Goal: Information Seeking & Learning: Learn about a topic

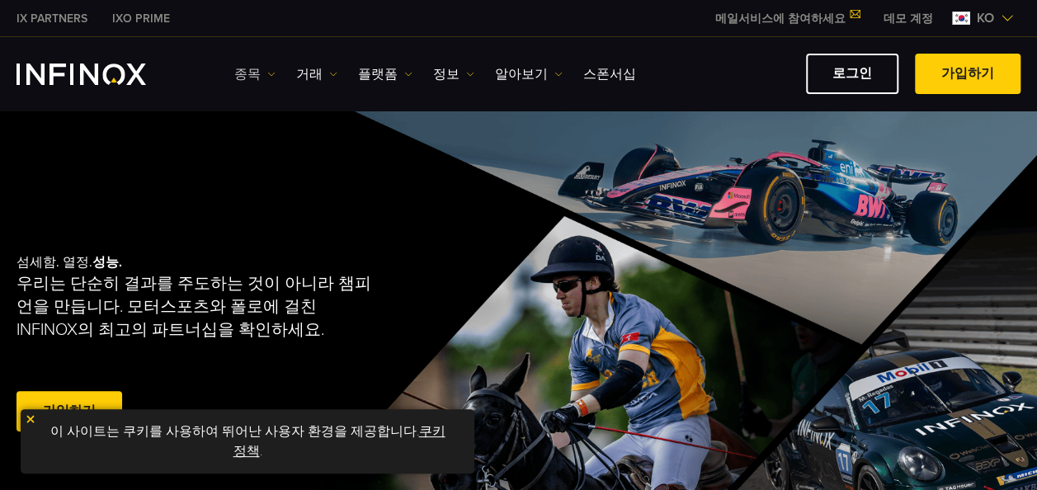
click at [240, 69] on link "종목" at bounding box center [254, 74] width 41 height 20
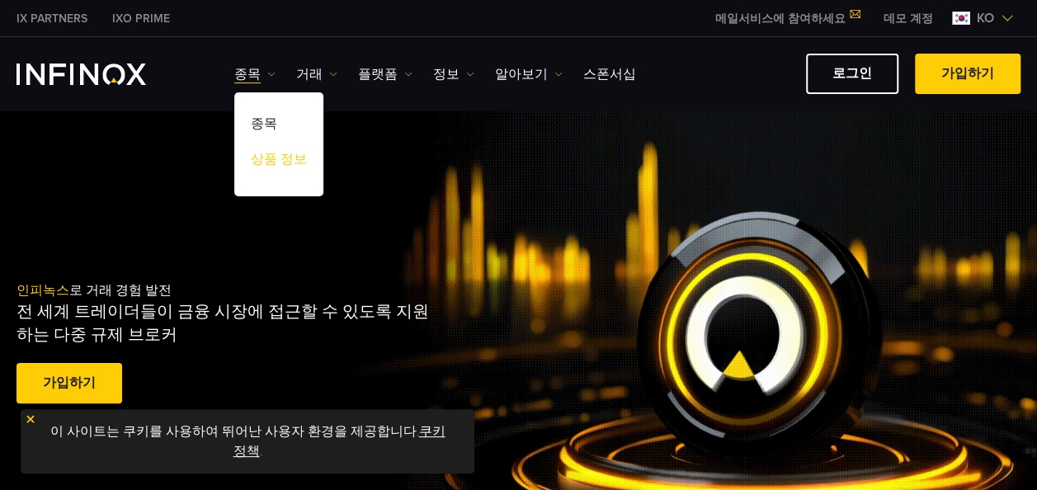
click at [257, 157] on link "상품 정보" at bounding box center [278, 161] width 89 height 35
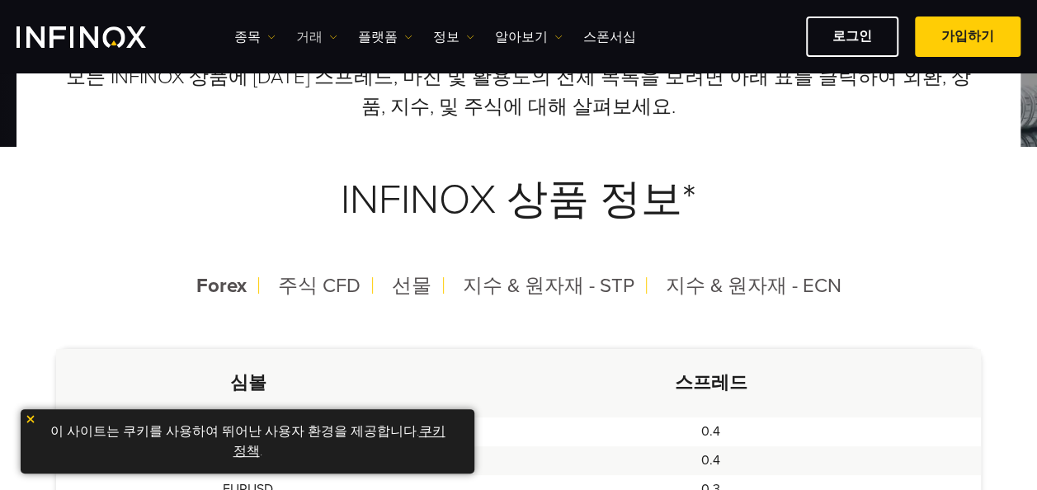
click at [309, 34] on link "거래" at bounding box center [316, 37] width 41 height 20
click at [325, 122] on link "시장 시간" at bounding box center [340, 124] width 89 height 35
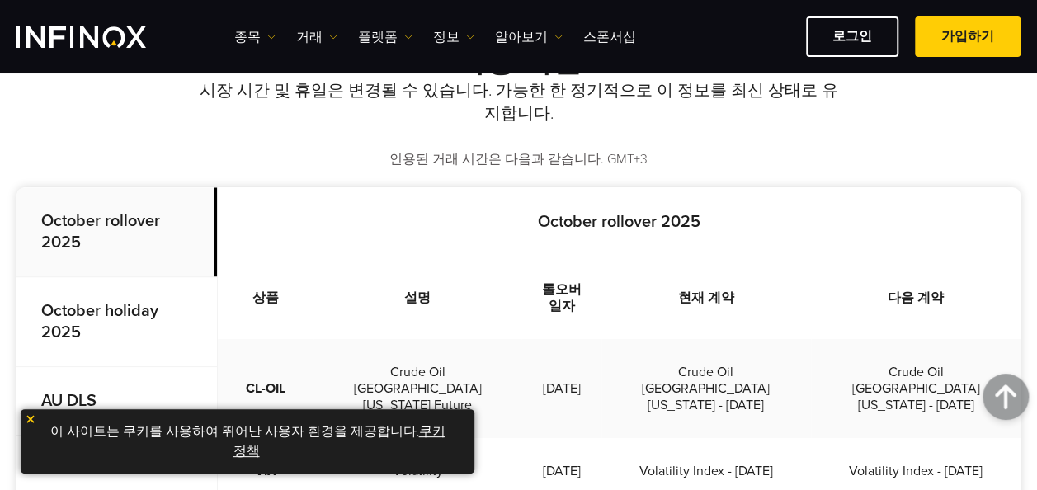
scroll to position [330, 0]
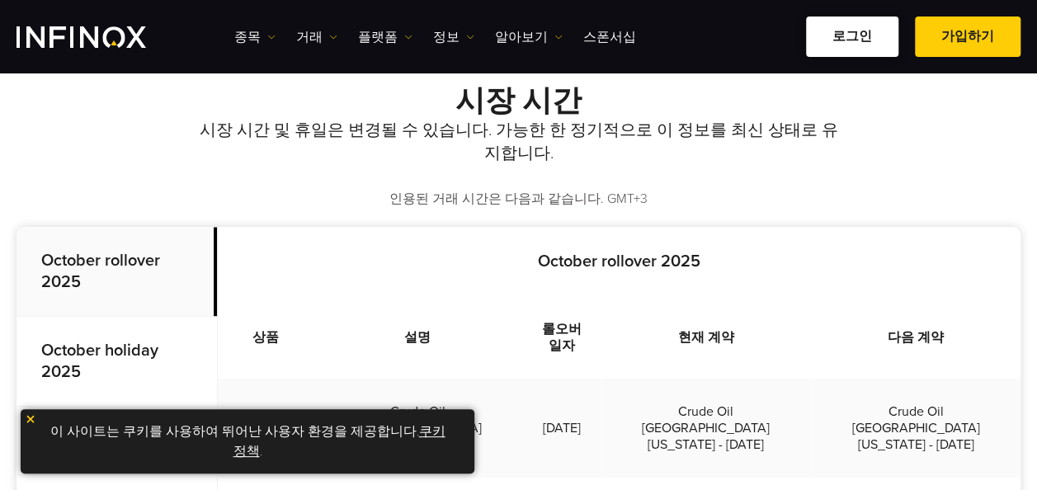
click at [858, 41] on link "로그인" at bounding box center [852, 37] width 92 height 40
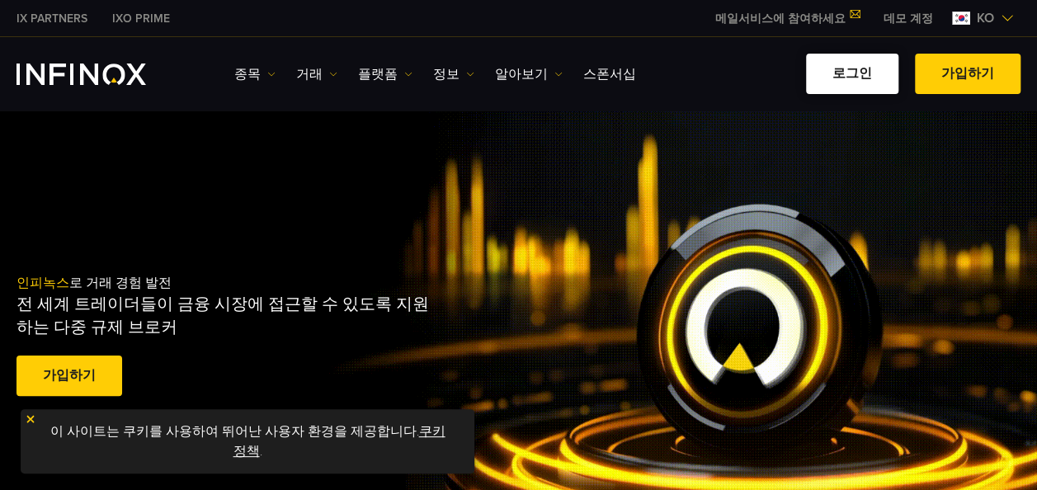
click at [862, 79] on link "로그인" at bounding box center [852, 74] width 92 height 40
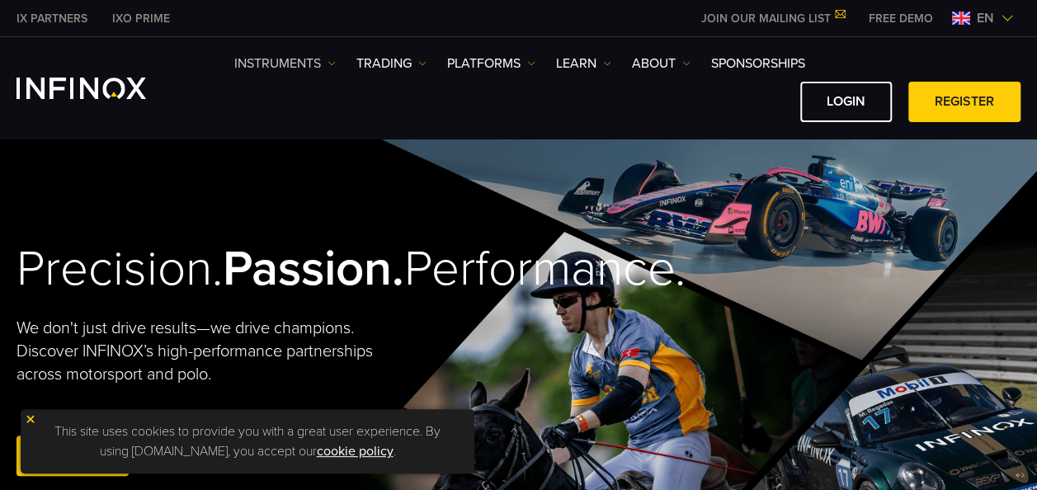
click at [290, 66] on link "Instruments" at bounding box center [285, 64] width 102 height 20
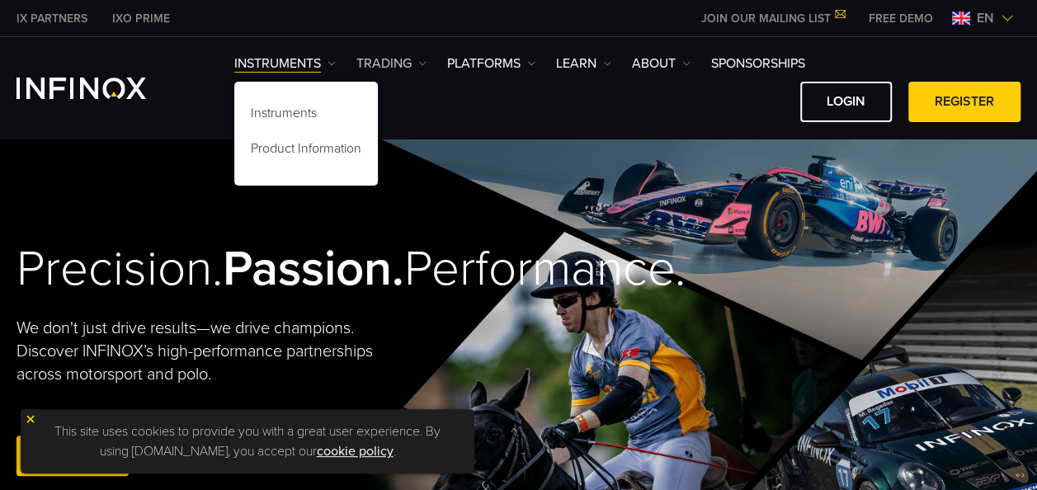
click at [401, 64] on link "TRADING" at bounding box center [392, 64] width 70 height 20
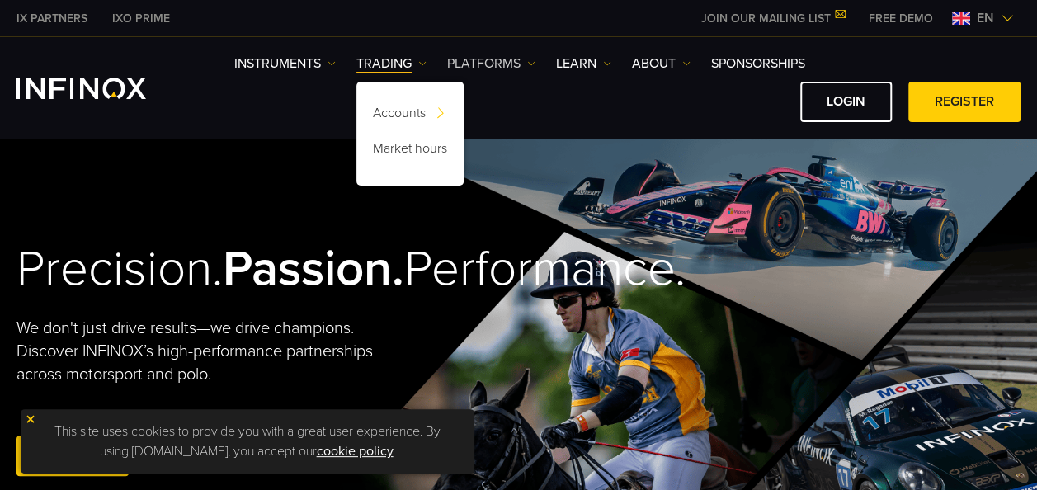
click at [481, 59] on link "PLATFORMS" at bounding box center [491, 64] width 88 height 20
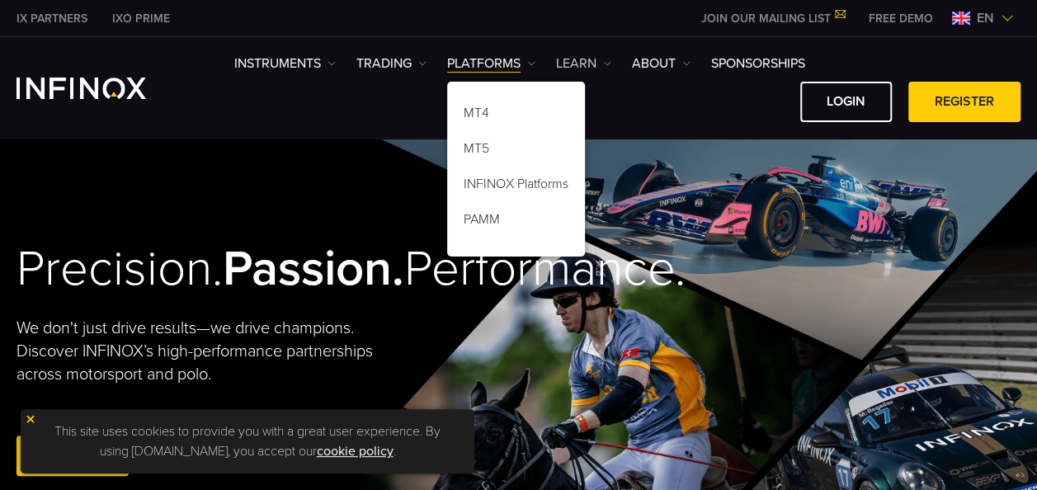
click at [581, 57] on link "Learn" at bounding box center [583, 64] width 55 height 20
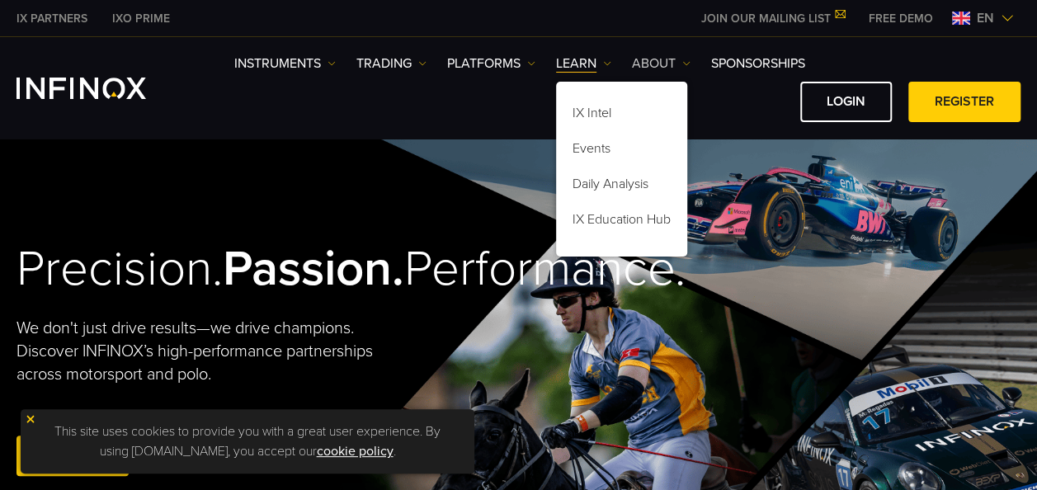
click at [645, 62] on link "ABOUT" at bounding box center [661, 64] width 59 height 20
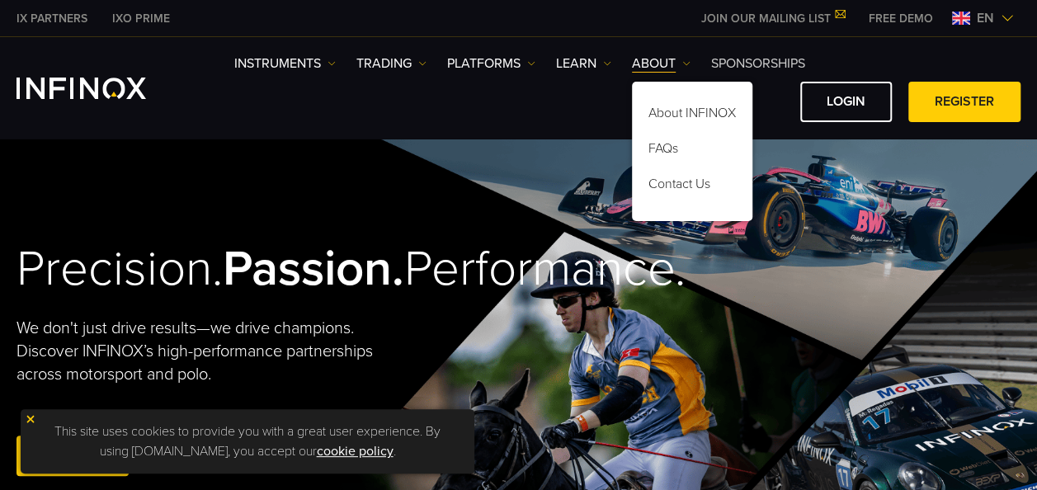
click at [728, 59] on link "SPONSORSHIPS" at bounding box center [758, 64] width 94 height 20
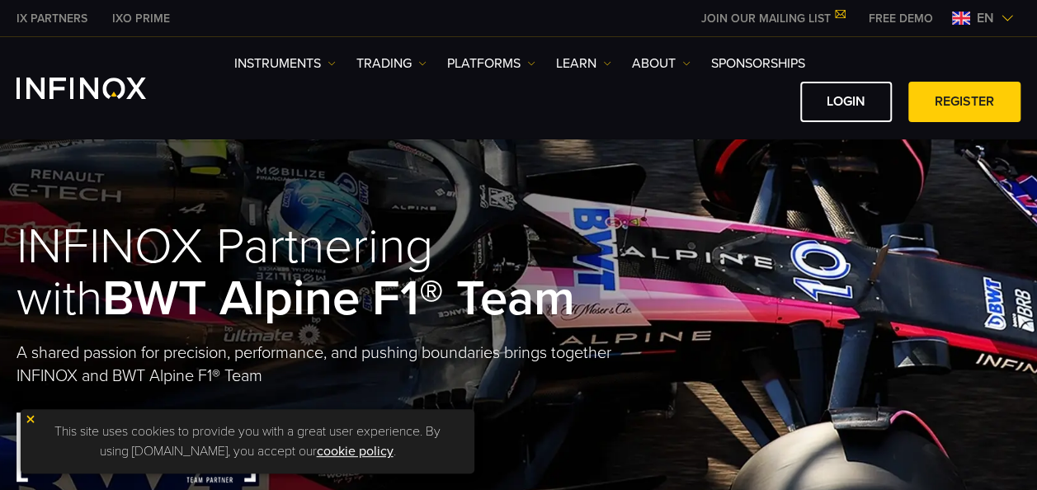
click at [985, 20] on span "en" at bounding box center [985, 18] width 31 height 20
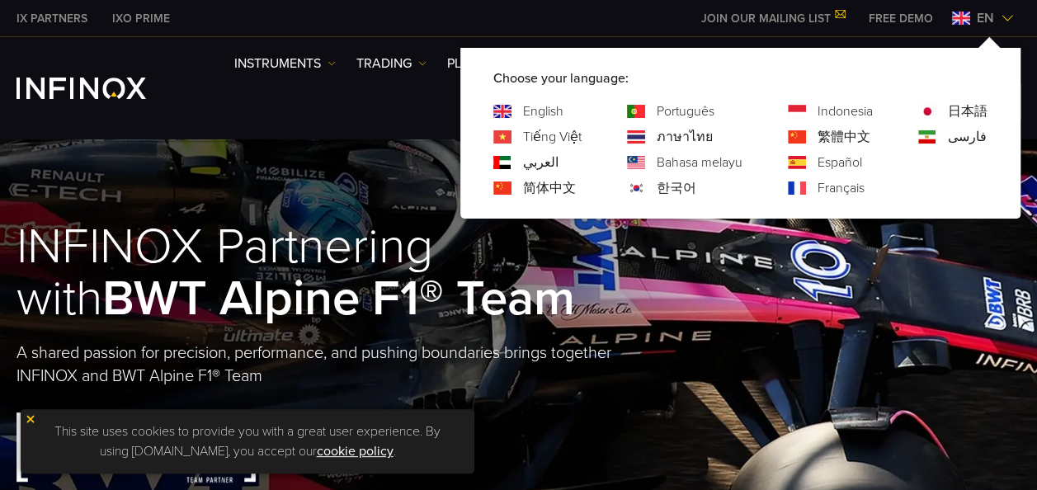
click at [914, 17] on link "FREE DEMO" at bounding box center [901, 18] width 89 height 17
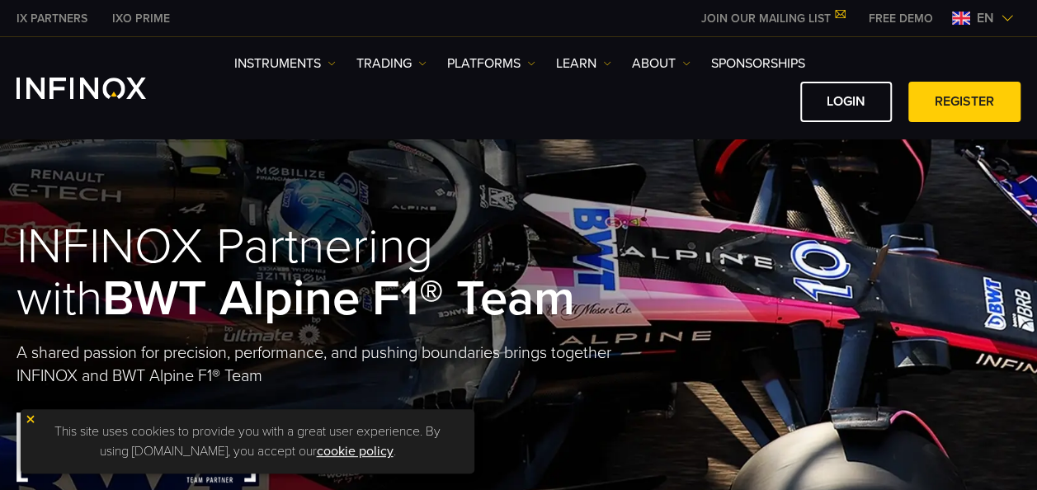
click at [784, 16] on link "JOIN OUR MAILING LIST" at bounding box center [773, 19] width 168 height 14
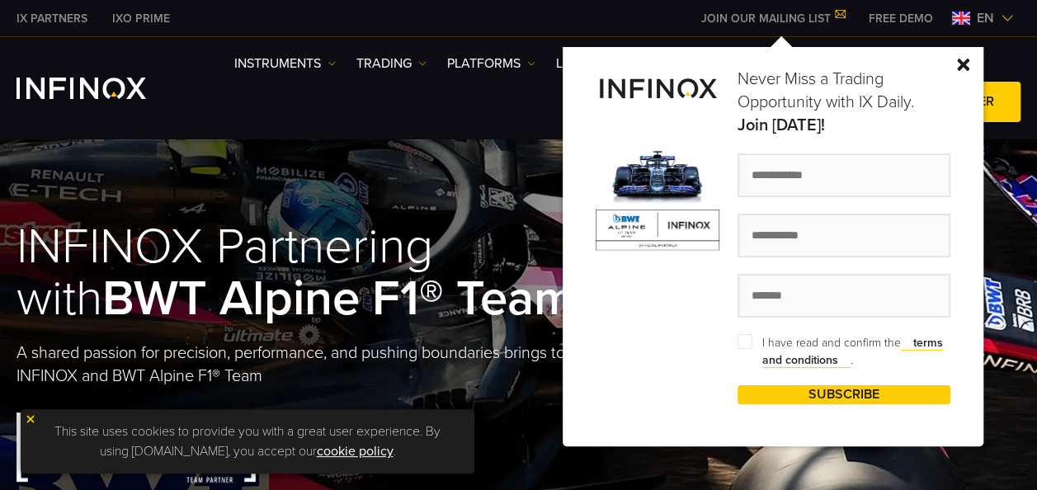
click at [961, 57] on div "Never Miss a Trading Opportunity with IX Daily. Join [DATE]! I have read and co…" at bounding box center [773, 246] width 421 height 399
click at [964, 59] on img at bounding box center [963, 65] width 12 height 12
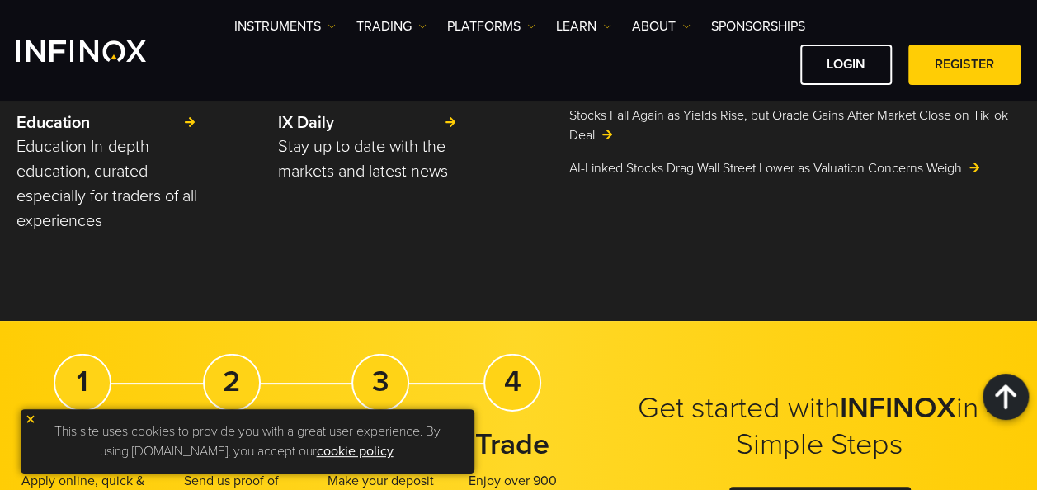
scroll to position [2393, 0]
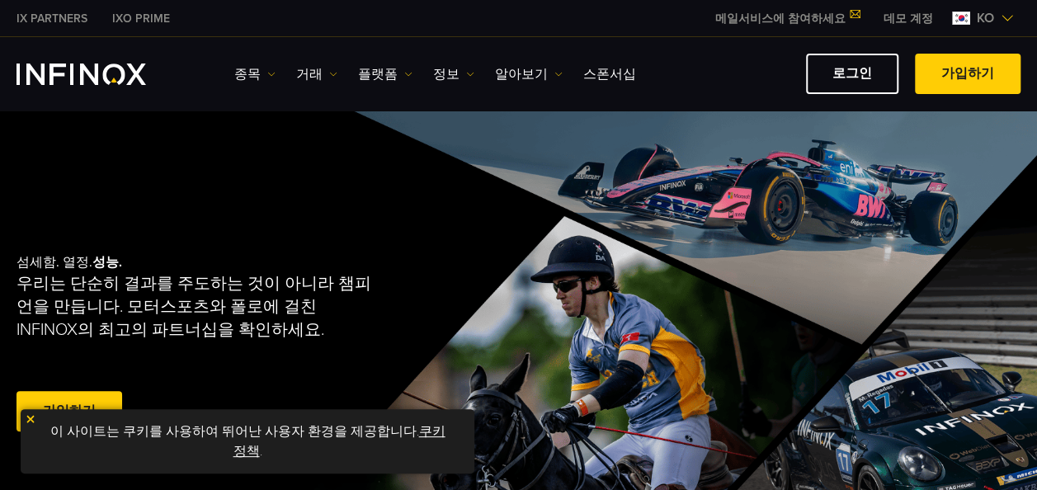
click at [989, 17] on span "ko" at bounding box center [985, 18] width 31 height 20
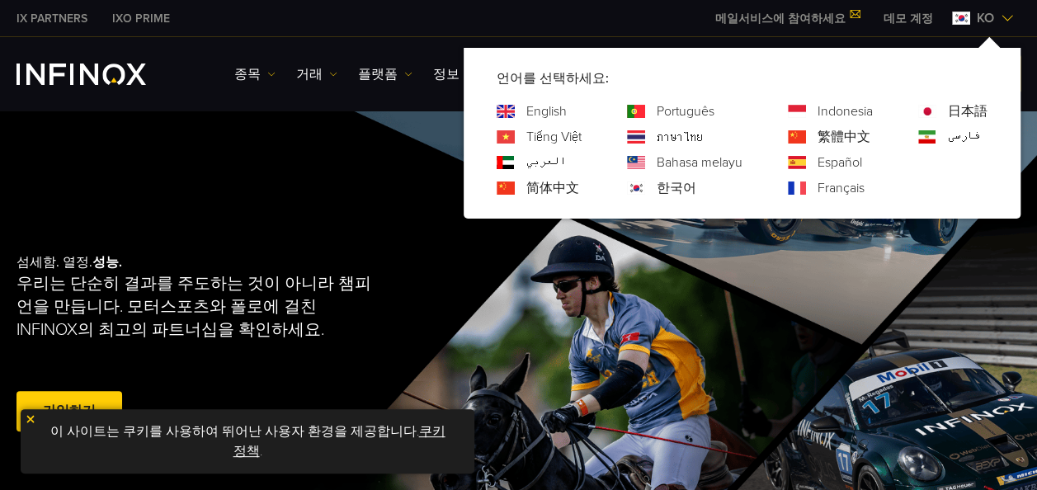
click at [526, 107] on link "English" at bounding box center [546, 112] width 40 height 20
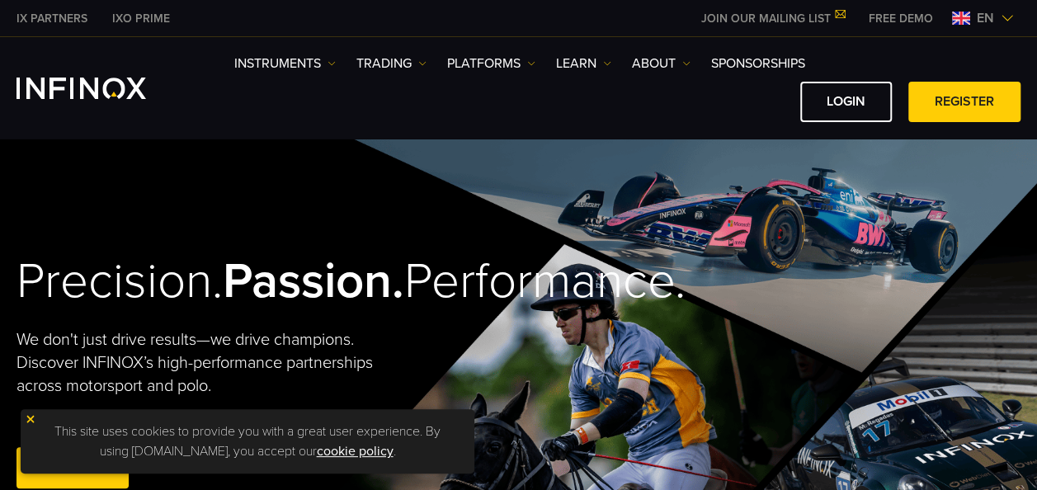
click at [144, 18] on link "IXO PRIME" at bounding box center [141, 18] width 83 height 17
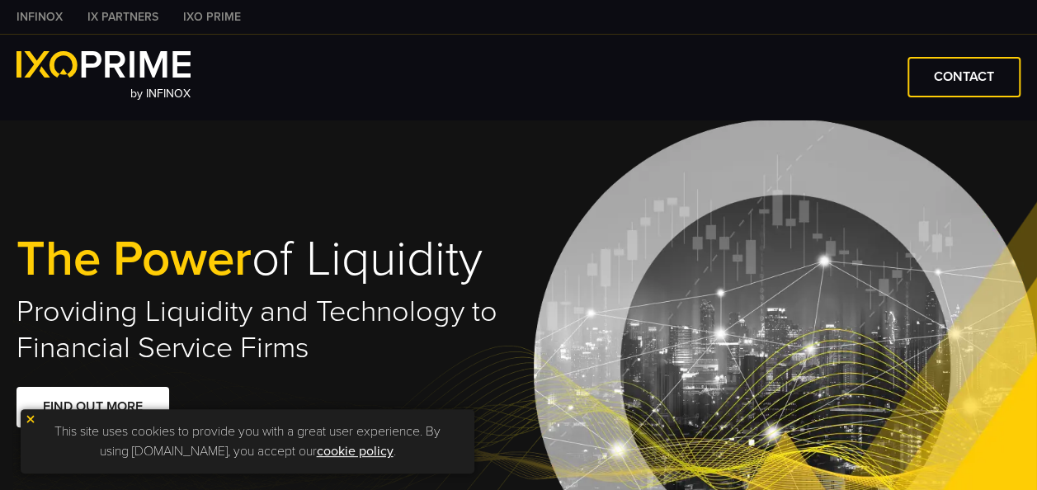
type input "***"
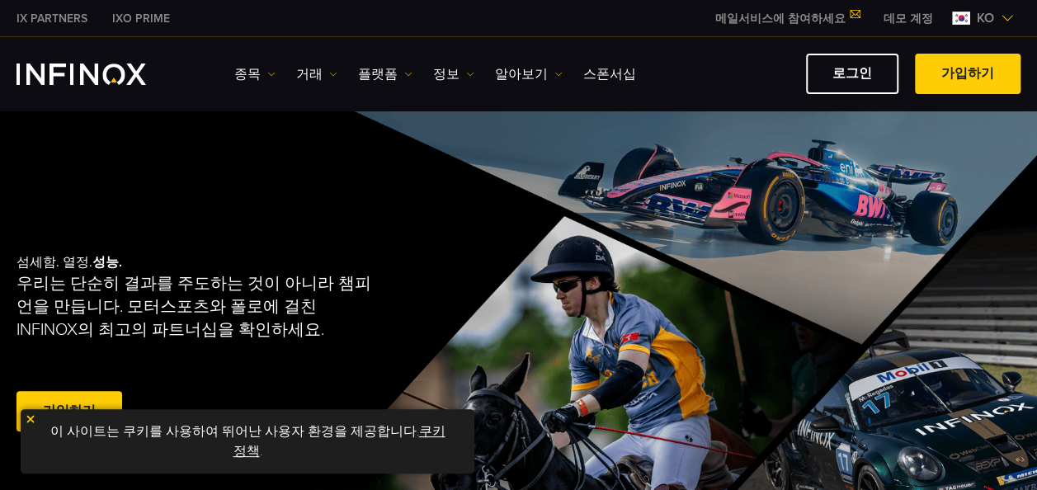
click at [991, 16] on span "ko" at bounding box center [985, 18] width 31 height 20
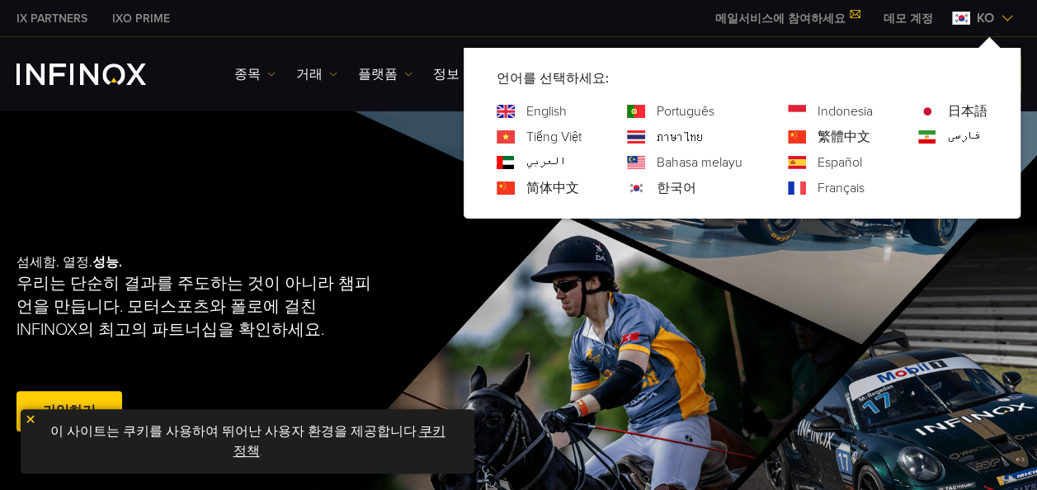
click at [535, 107] on link "English" at bounding box center [546, 112] width 40 height 20
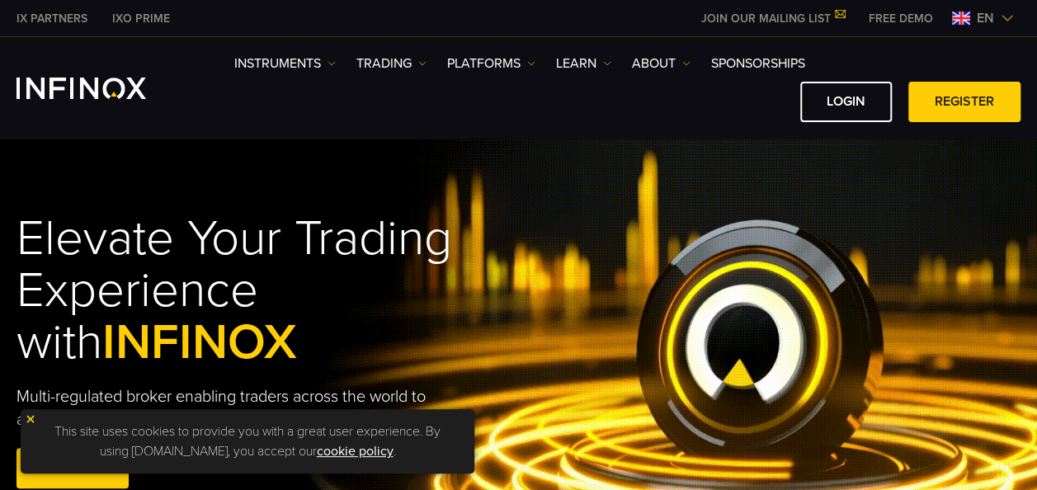
click at [151, 17] on link "IXO PRIME" at bounding box center [141, 18] width 83 height 17
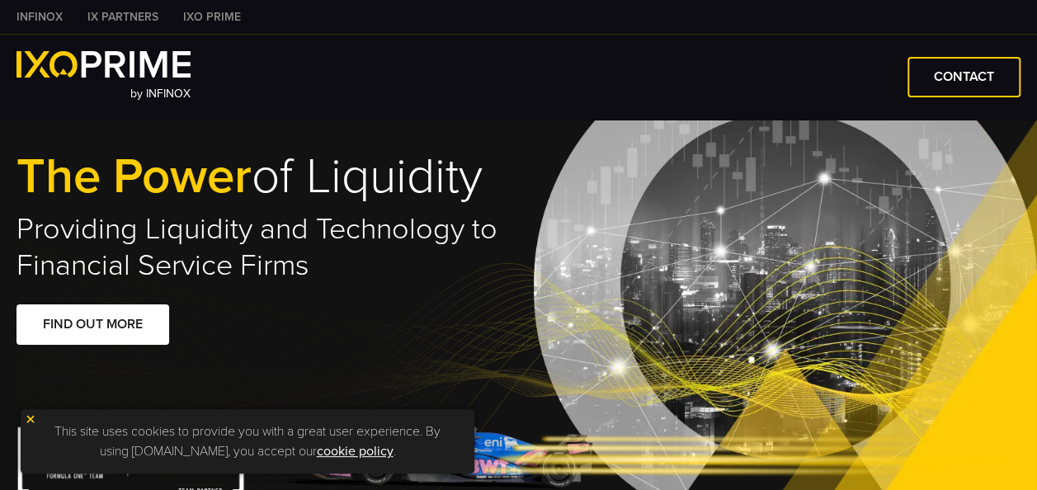
type input "***"
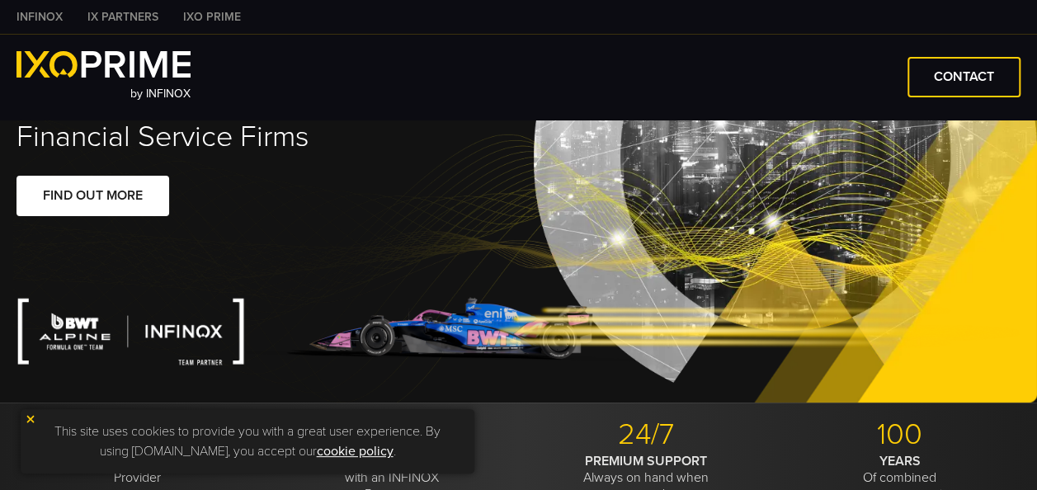
scroll to position [248, 0]
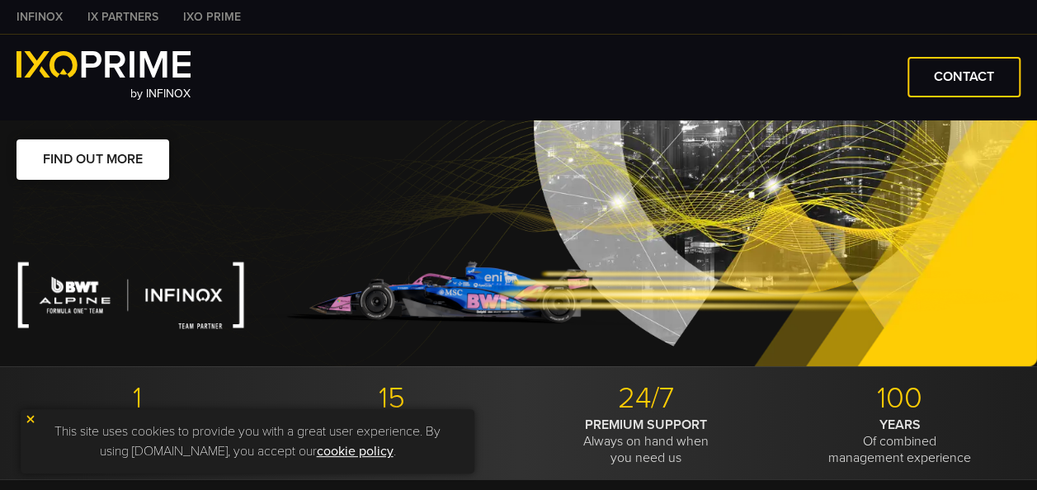
click at [109, 168] on link "FIND OUT MORE" at bounding box center [93, 159] width 153 height 40
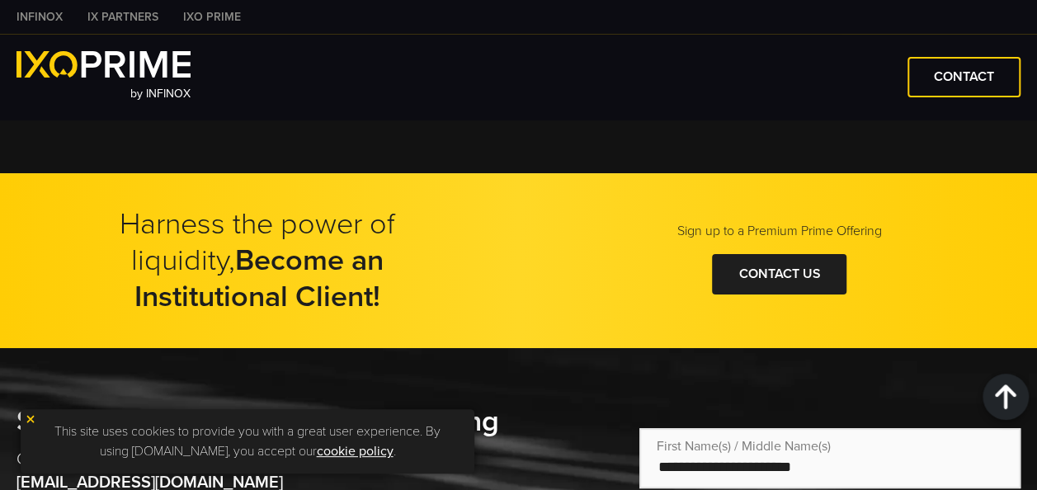
scroll to position [3158, 0]
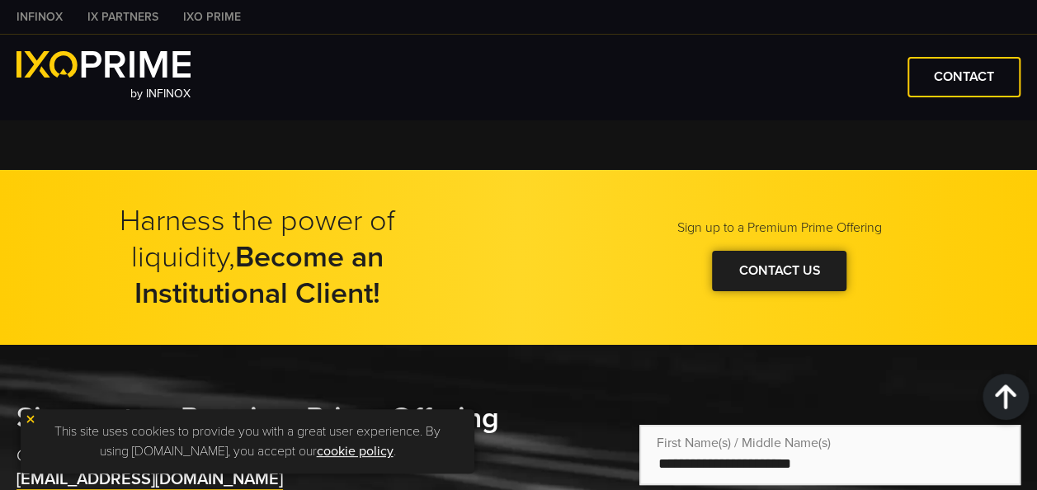
click at [763, 272] on link "Contact Us" at bounding box center [779, 271] width 135 height 40
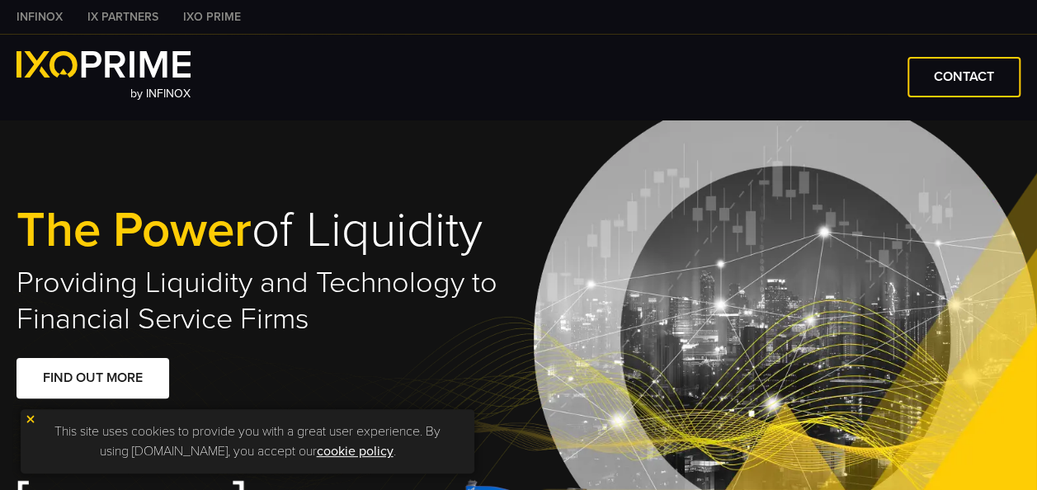
scroll to position [0, 0]
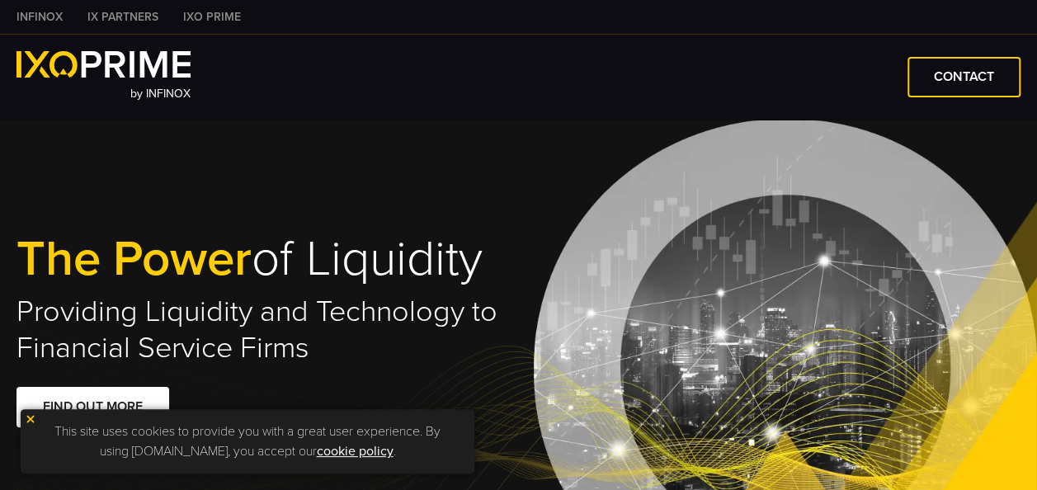
click at [45, 15] on link "INFINOX" at bounding box center [39, 16] width 71 height 17
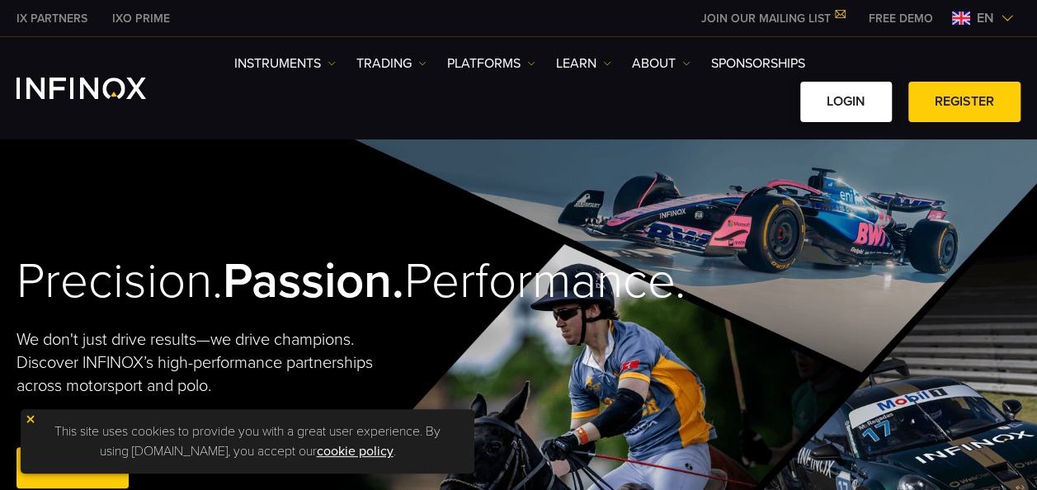
click at [859, 106] on link "LOGIN" at bounding box center [846, 102] width 92 height 40
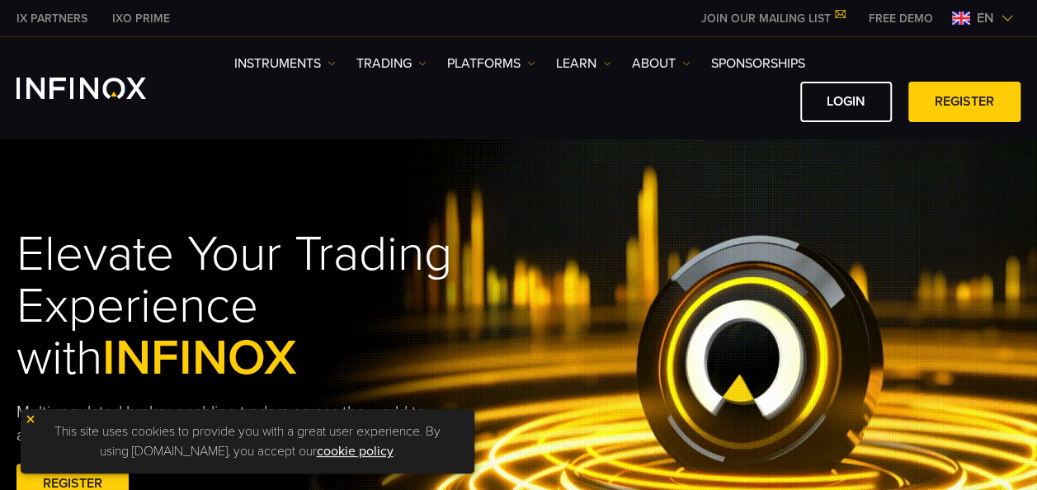
click at [206, 24] on div "IX PARTNERS IXO PRIME JOIN OUR MAILING LIST Never Miss a Trading Opportunity wi…" at bounding box center [519, 18] width 1004 height 36
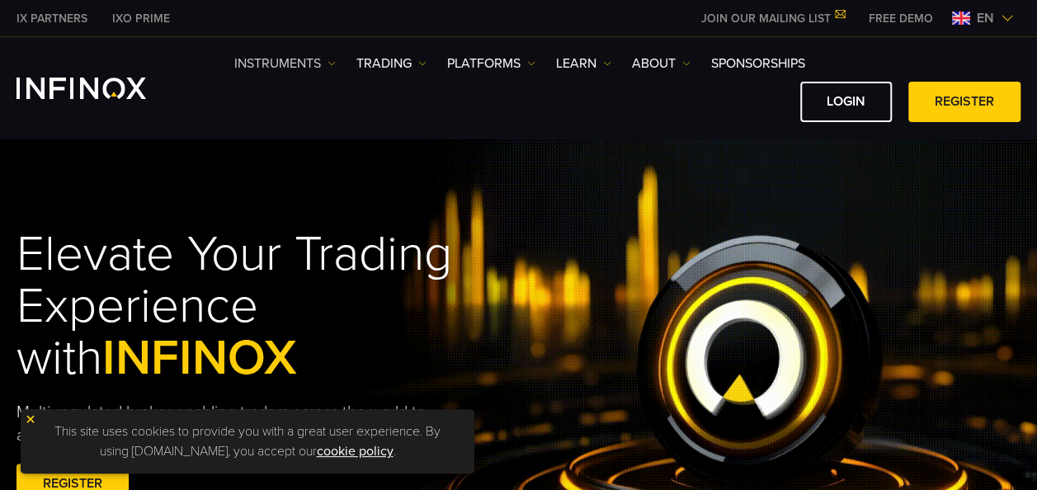
click at [293, 68] on link "Instruments" at bounding box center [285, 64] width 102 height 20
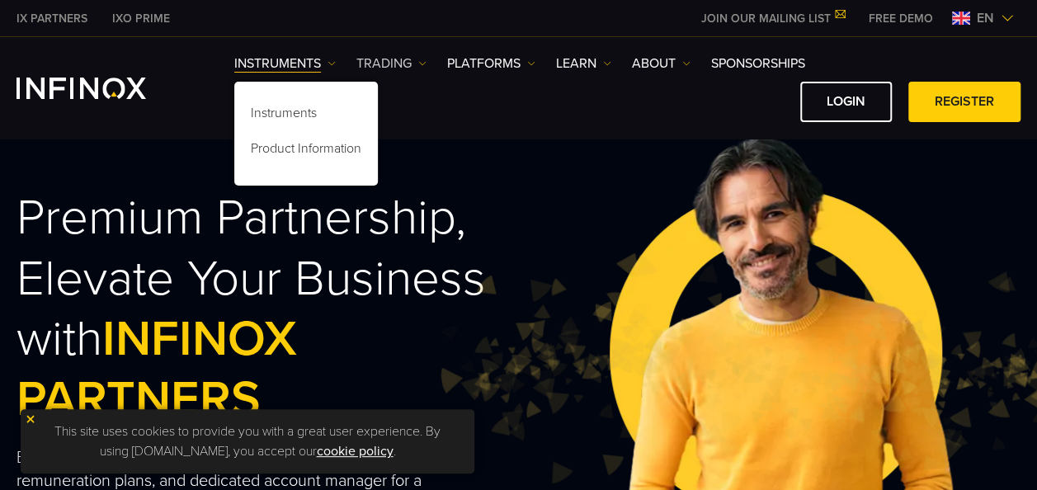
click at [380, 60] on link "TRADING" at bounding box center [392, 64] width 70 height 20
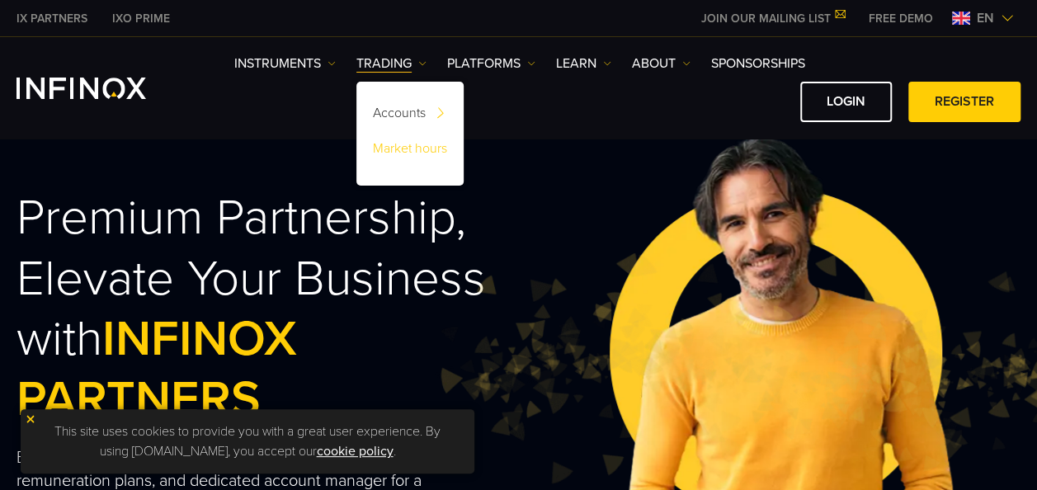
click at [386, 142] on link "Market hours" at bounding box center [410, 151] width 107 height 35
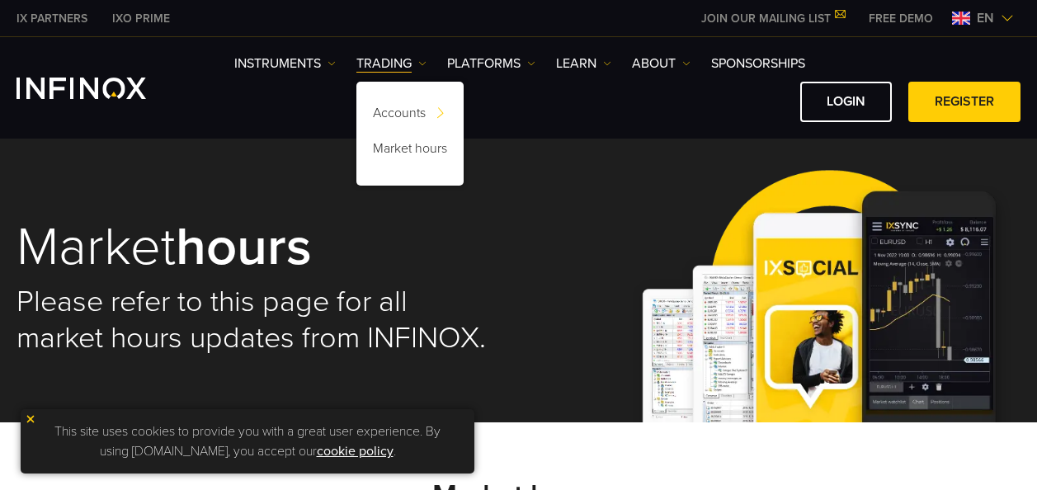
click at [467, 61] on link "PLATFORMS" at bounding box center [491, 64] width 88 height 20
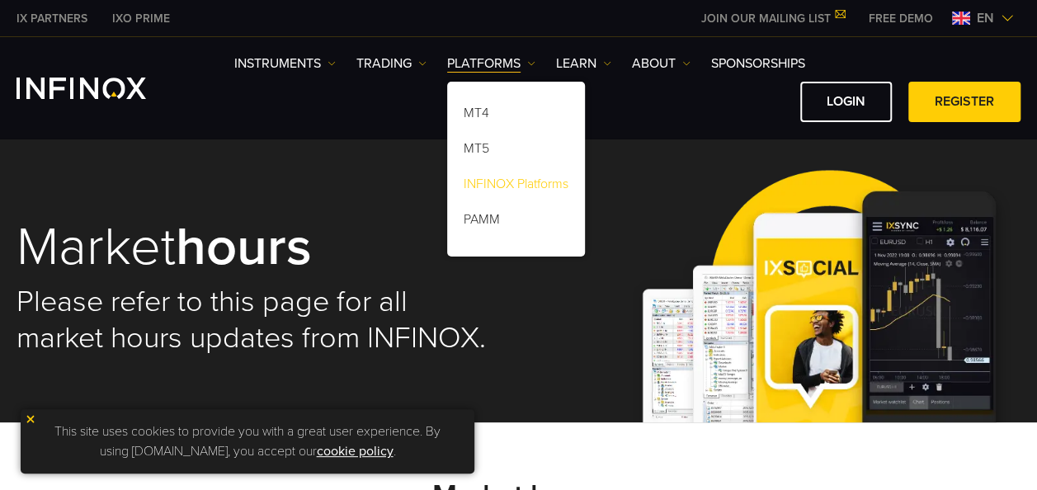
click at [533, 183] on link "INFINOX Platforms" at bounding box center [516, 186] width 138 height 35
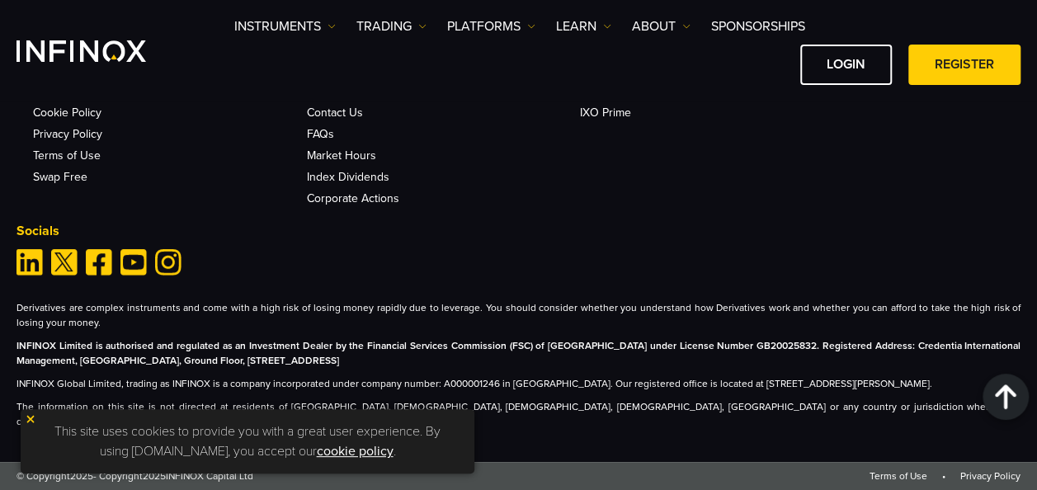
scroll to position [5433, 0]
click at [603, 108] on link "IXO Prime" at bounding box center [605, 113] width 51 height 14
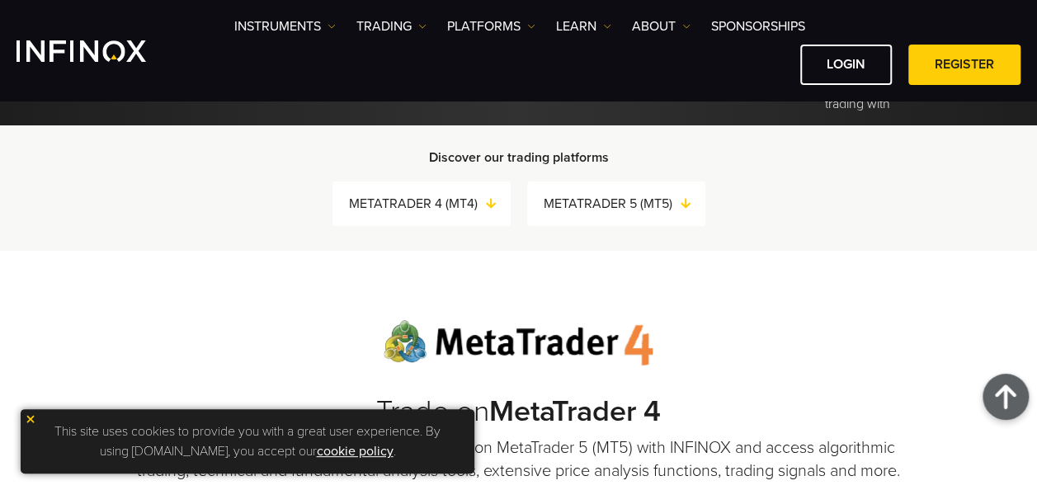
scroll to position [0, 0]
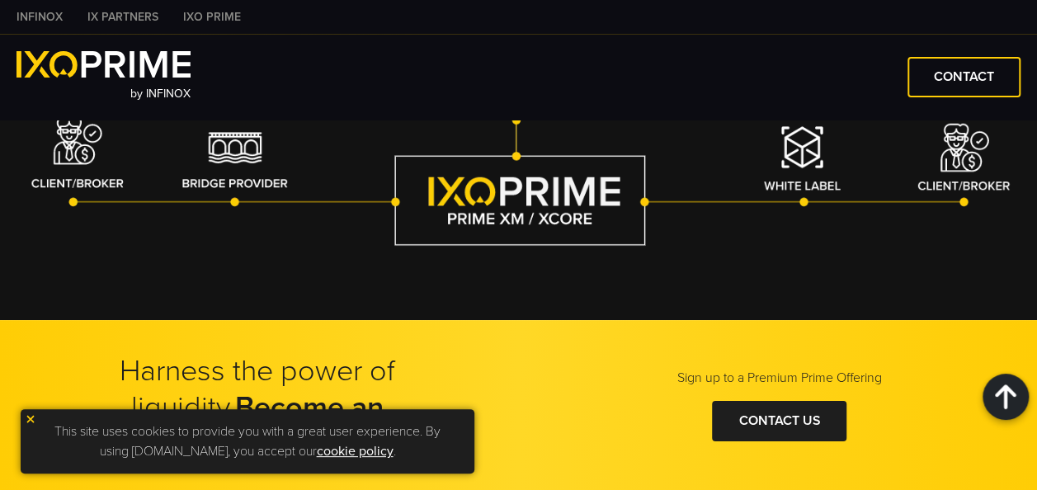
scroll to position [3158, 0]
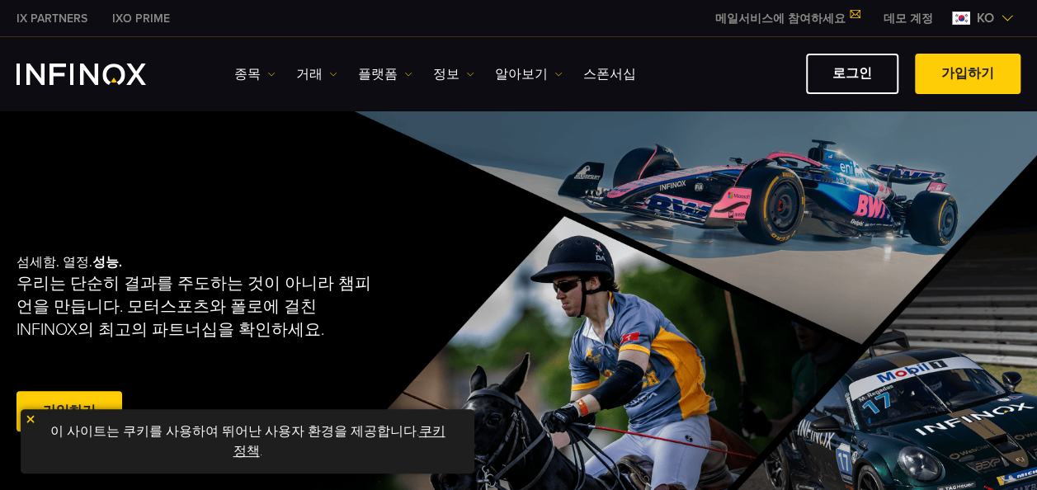
click at [984, 19] on span "ko" at bounding box center [985, 18] width 31 height 20
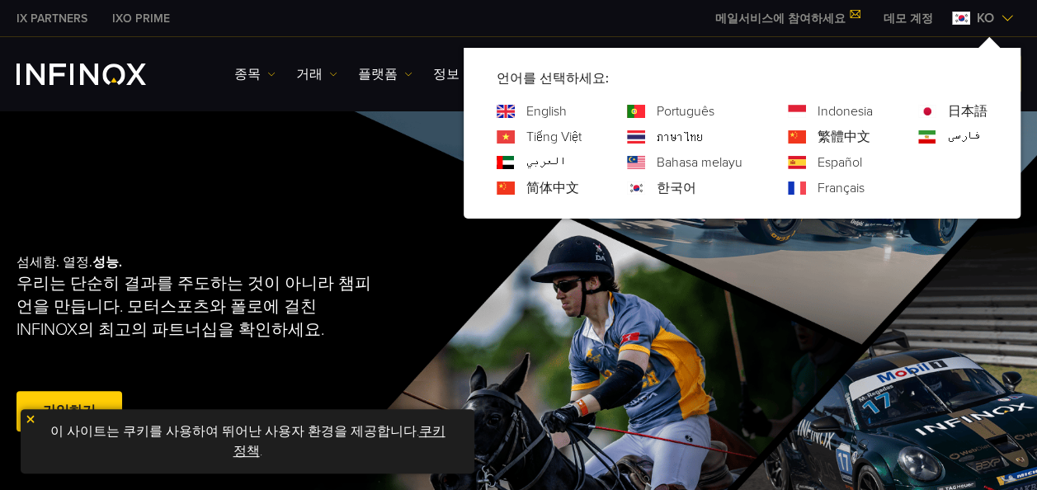
click at [550, 106] on link "English" at bounding box center [546, 112] width 40 height 20
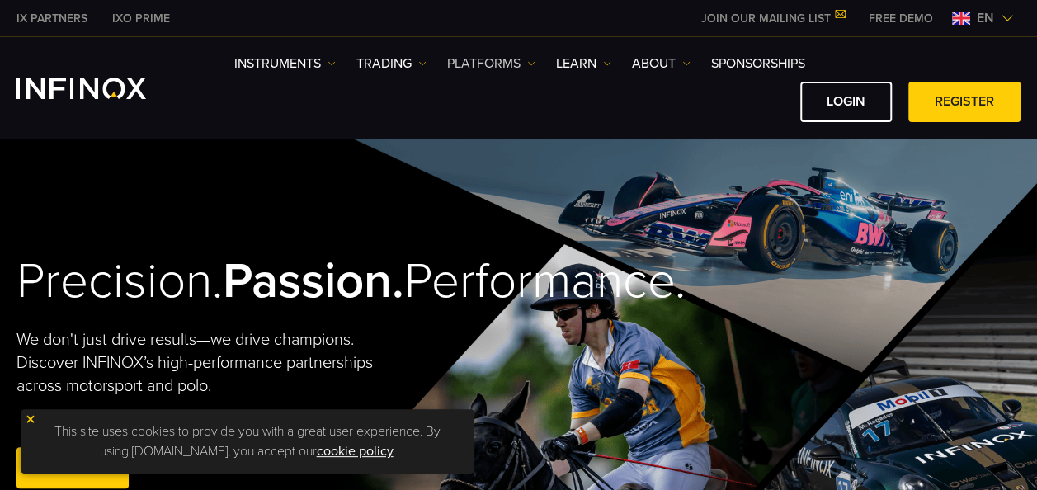
click at [465, 57] on link "PLATFORMS" at bounding box center [491, 64] width 88 height 20
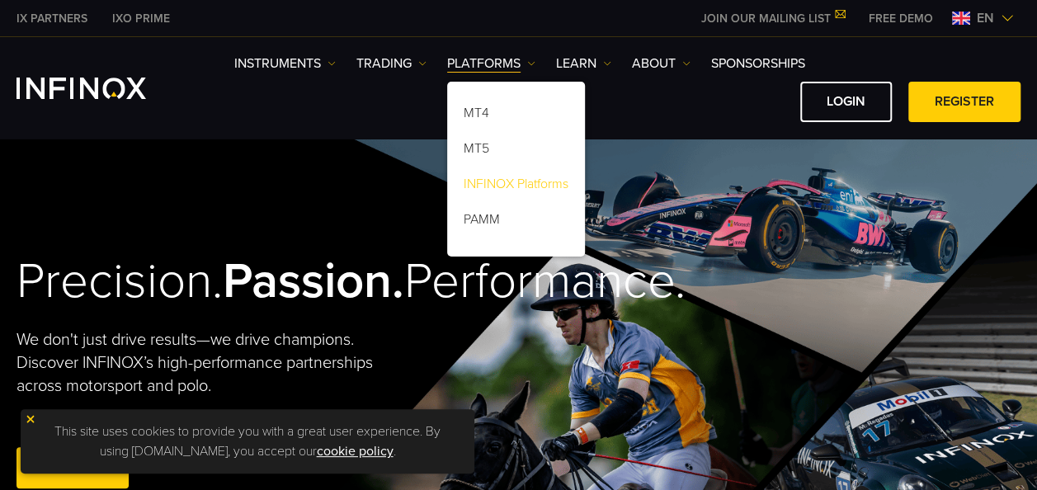
click at [503, 182] on link "INFINOX Platforms" at bounding box center [516, 186] width 138 height 35
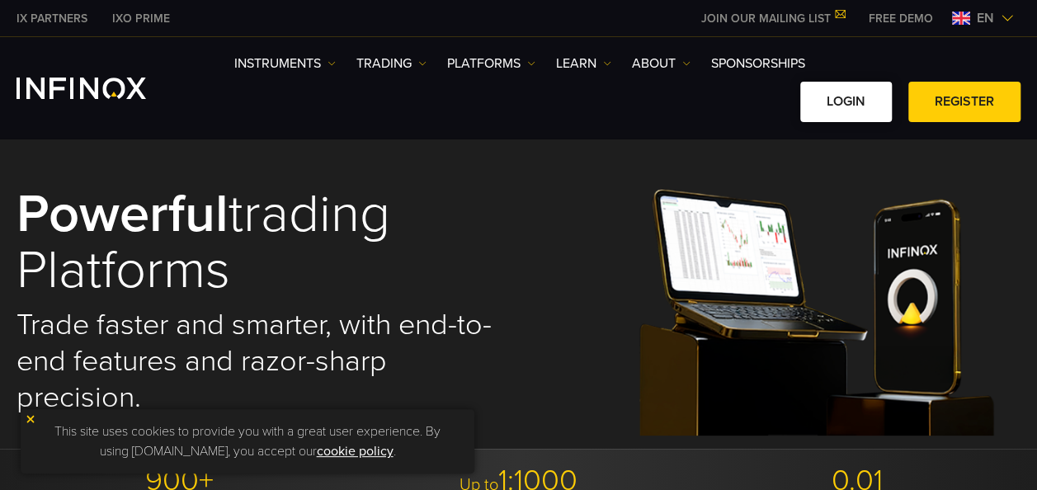
click at [812, 110] on link "LOGIN" at bounding box center [846, 102] width 92 height 40
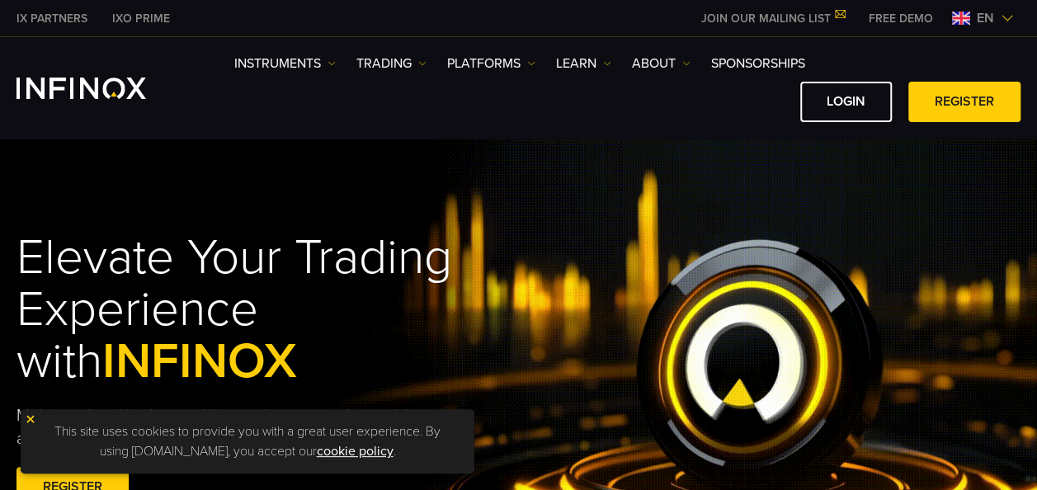
click at [810, 22] on link "JOIN OUR MAILING LIST" at bounding box center [773, 19] width 168 height 14
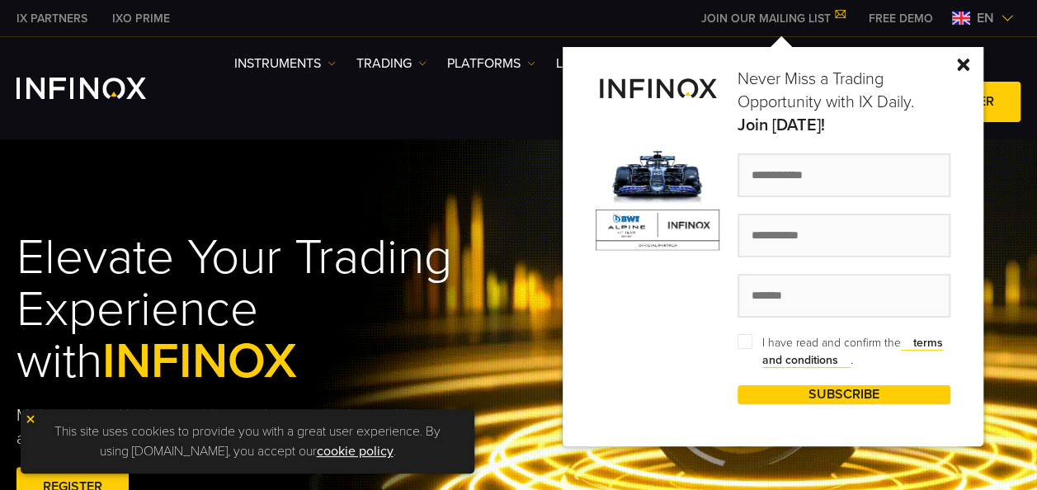
click at [500, 198] on div "Elevate Your Trading Experience with INFINOX Multi-regulated broker enabling tr…" at bounding box center [518, 373] width 1037 height 469
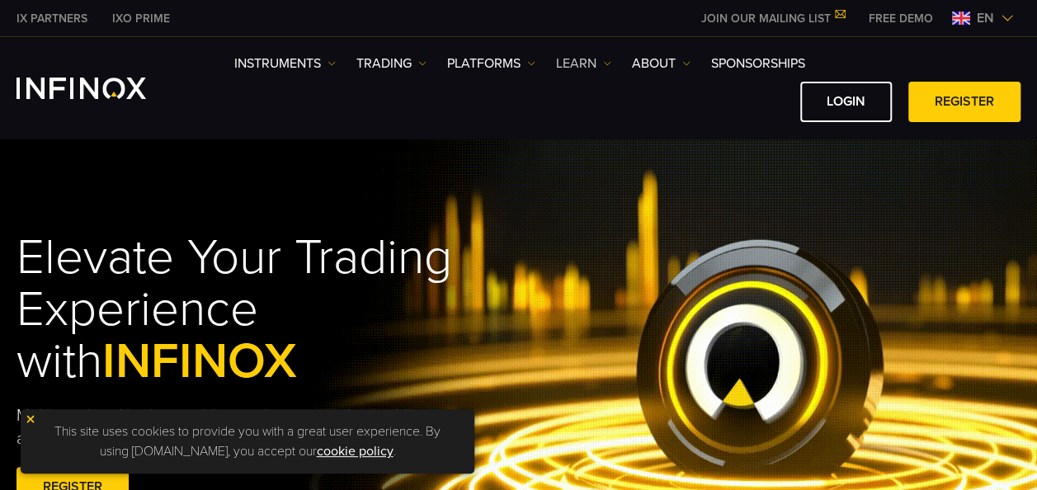
click at [576, 65] on link "Learn" at bounding box center [583, 64] width 55 height 20
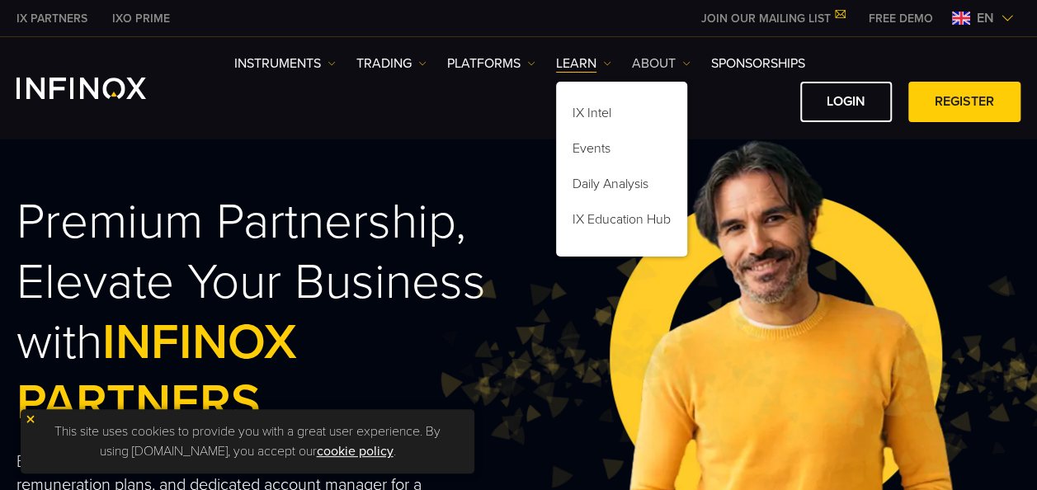
click at [640, 61] on link "ABOUT" at bounding box center [661, 64] width 59 height 20
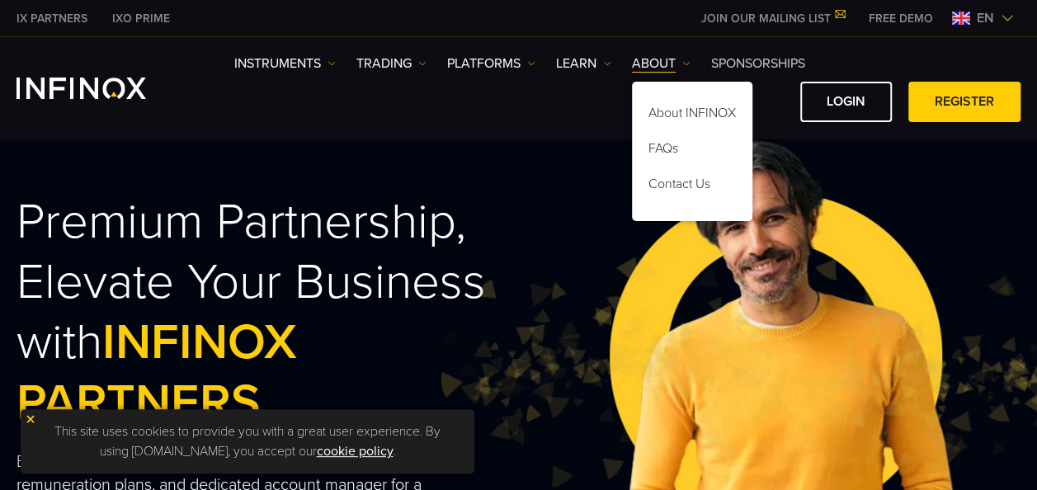
click at [730, 61] on link "SPONSORSHIPS" at bounding box center [758, 64] width 94 height 20
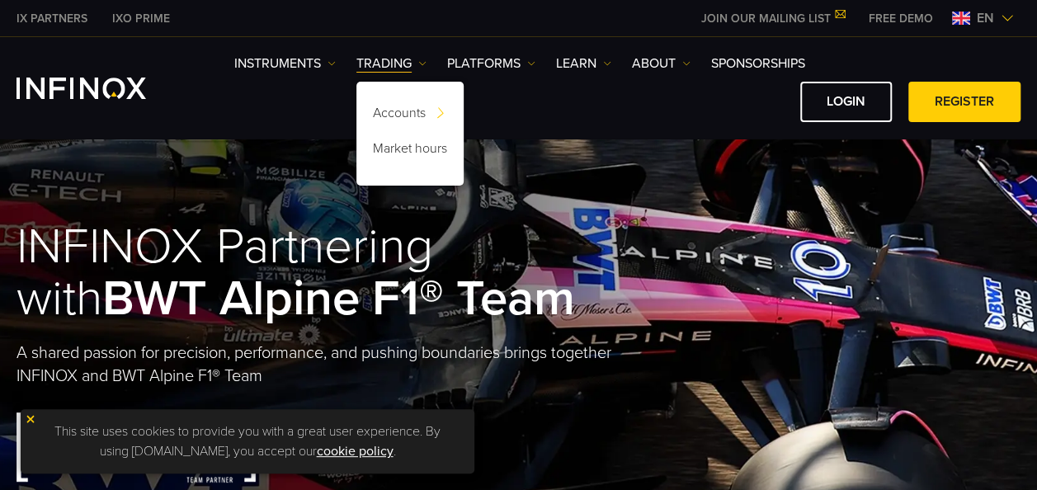
click at [480, 64] on link "PLATFORMS" at bounding box center [491, 64] width 88 height 20
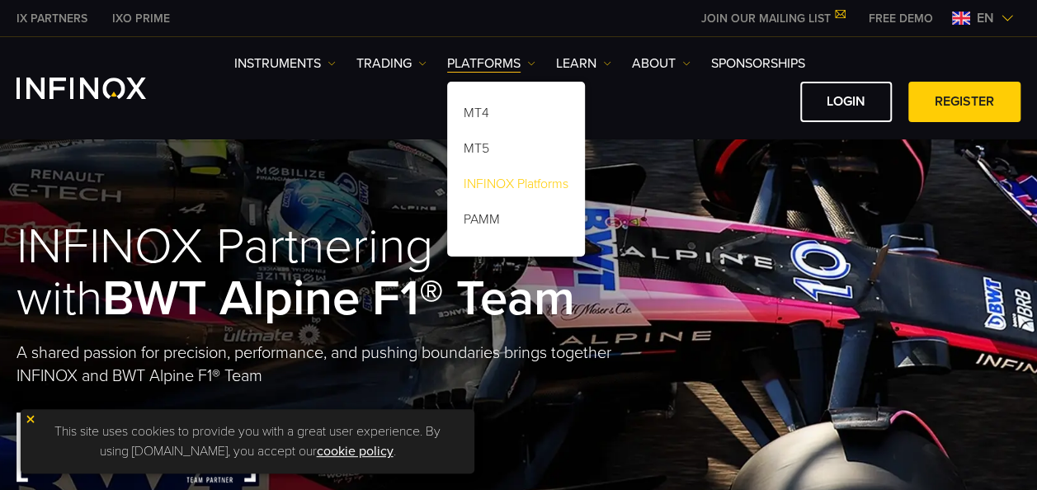
click at [535, 182] on link "INFINOX Platforms" at bounding box center [516, 186] width 138 height 35
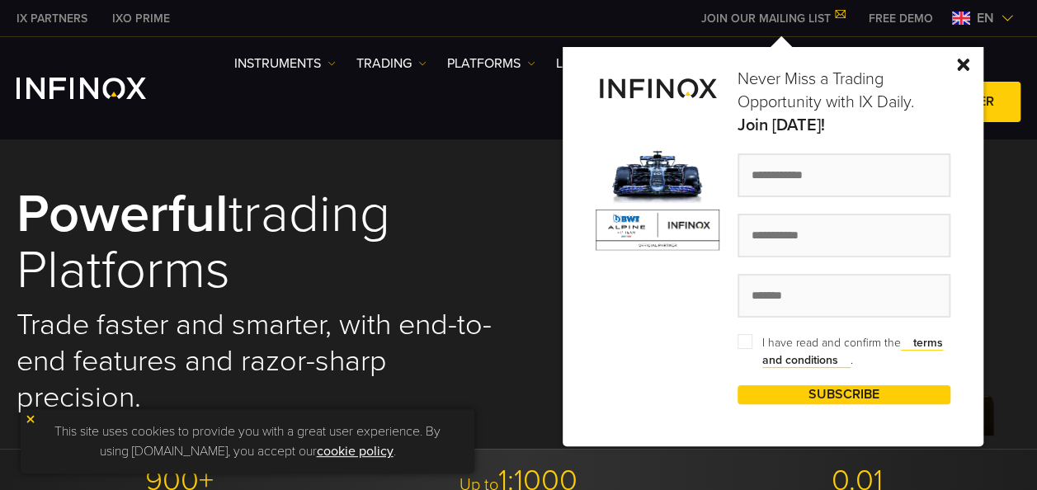
click at [144, 17] on link "IXO PRIME" at bounding box center [141, 18] width 83 height 17
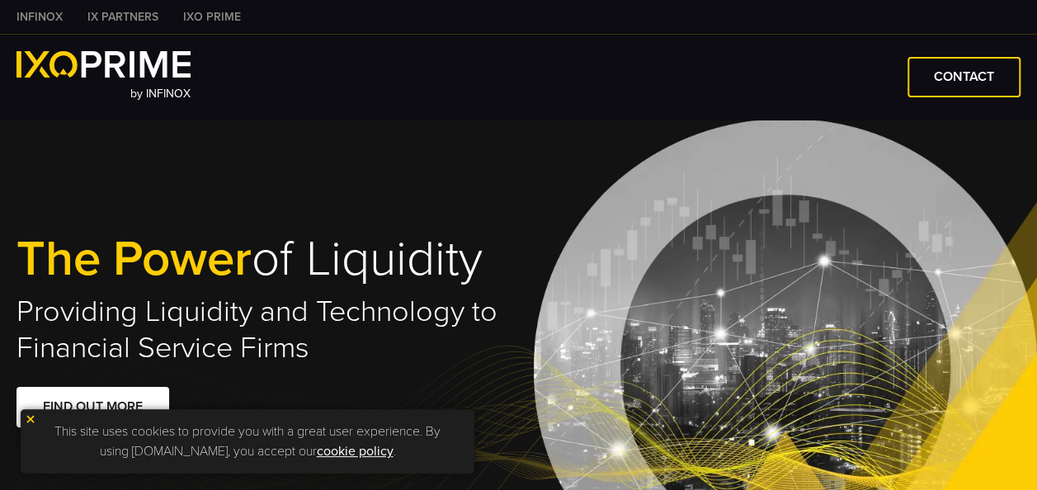
type input "***"
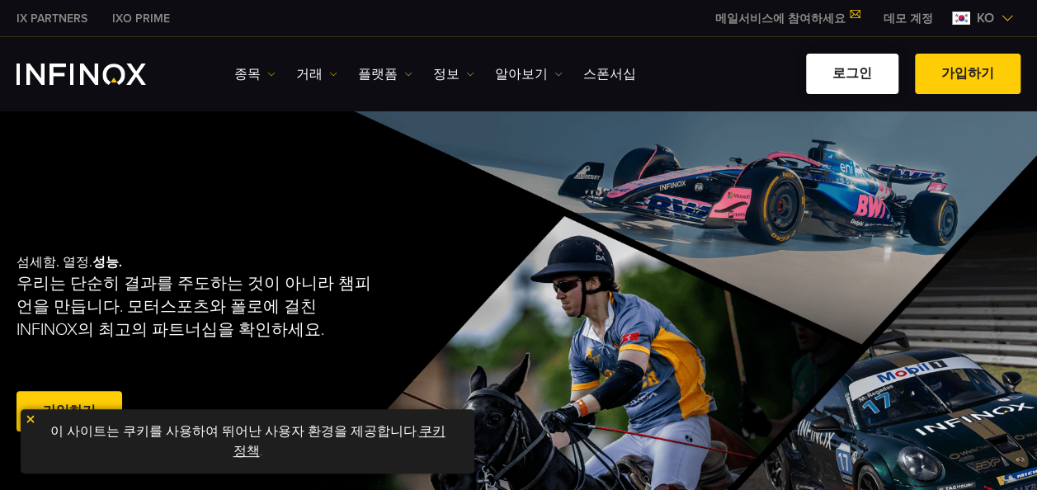
click at [828, 81] on link "로그인" at bounding box center [852, 74] width 92 height 40
